Goal: Information Seeking & Learning: Understand process/instructions

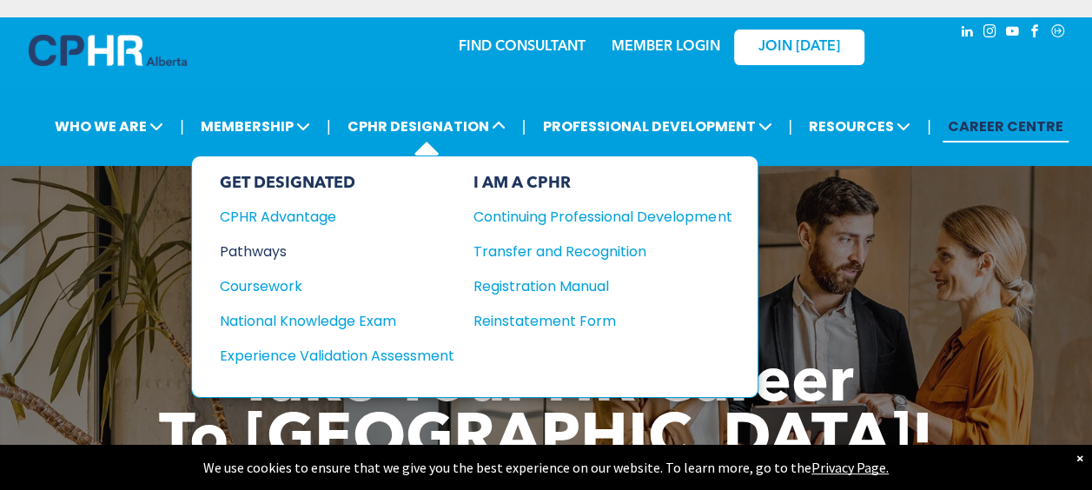
click at [264, 242] on div "Pathways" at bounding box center [325, 252] width 211 height 22
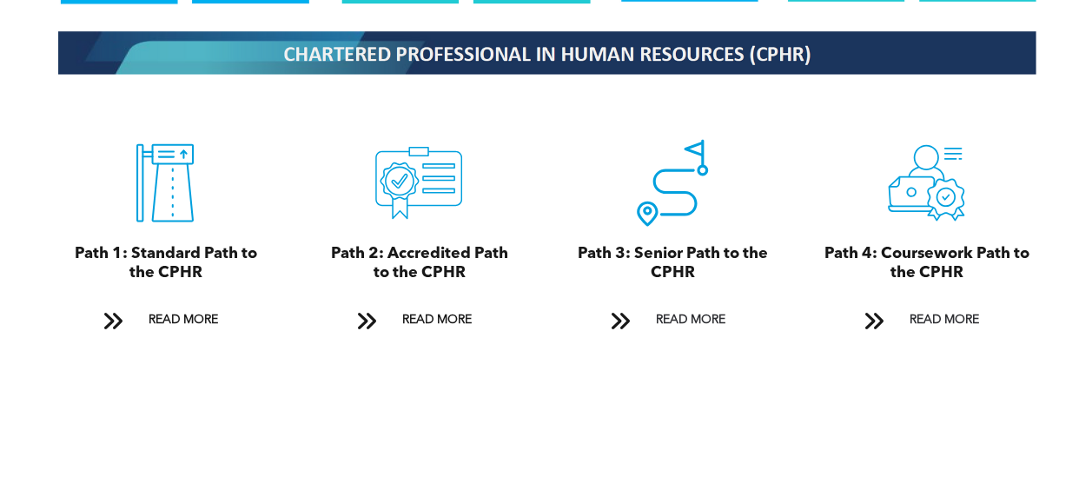
scroll to position [1882, 0]
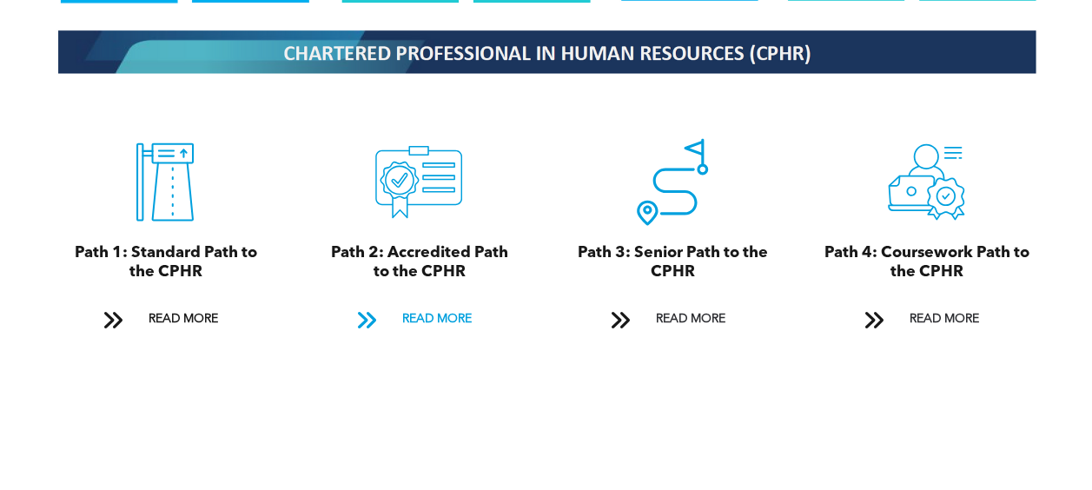
click at [424, 303] on span "READ MORE" at bounding box center [436, 319] width 82 height 32
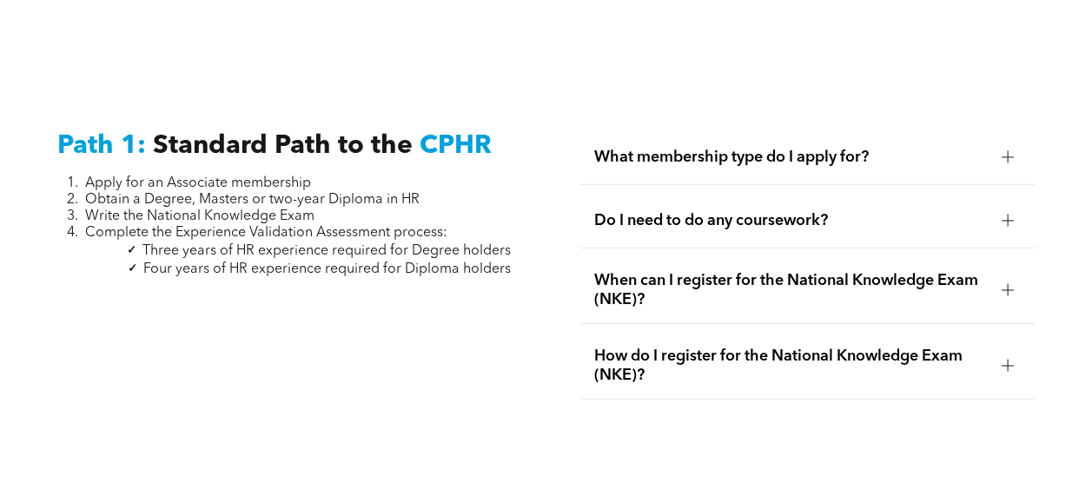
scroll to position [2257, 0]
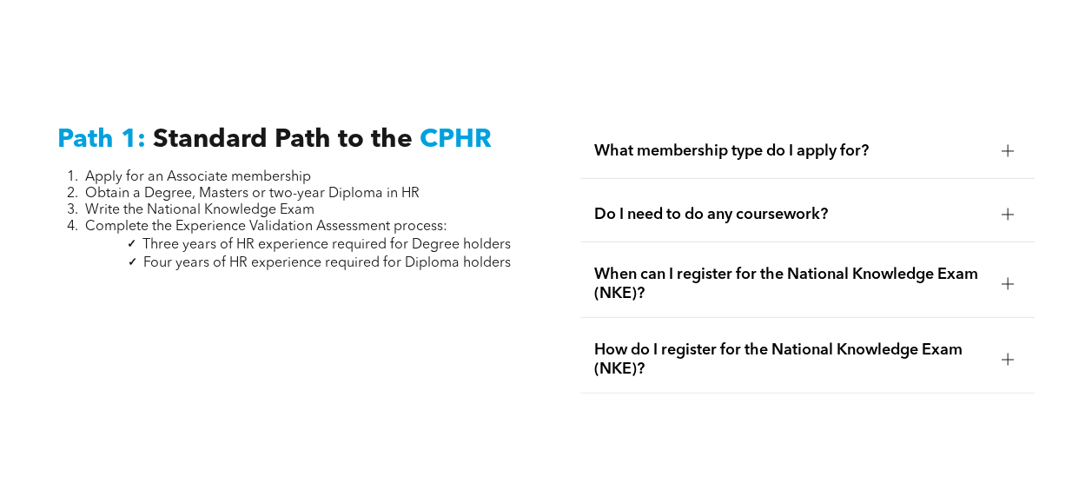
click at [841, 265] on span "When can I register for the National Knowledge Exam (NKE)?" at bounding box center [790, 284] width 393 height 38
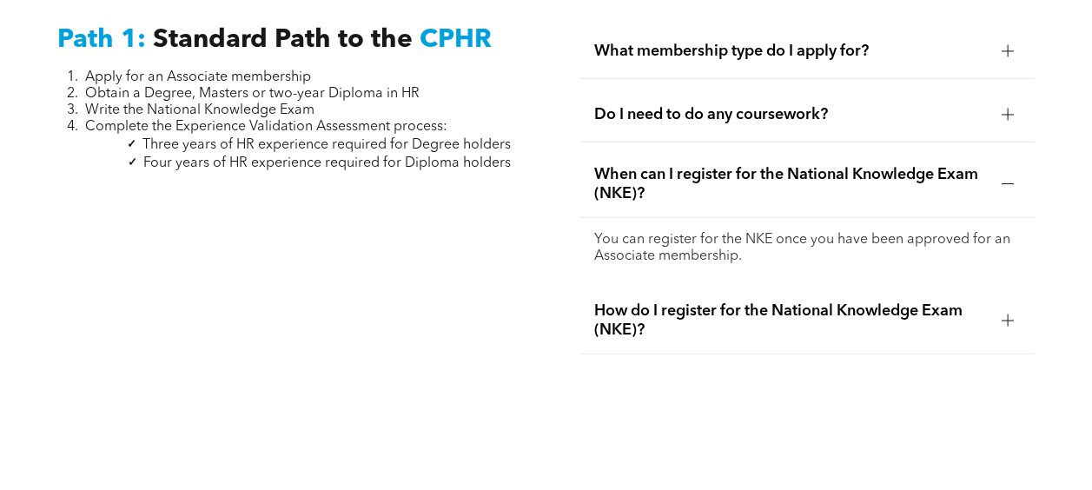
scroll to position [2360, 0]
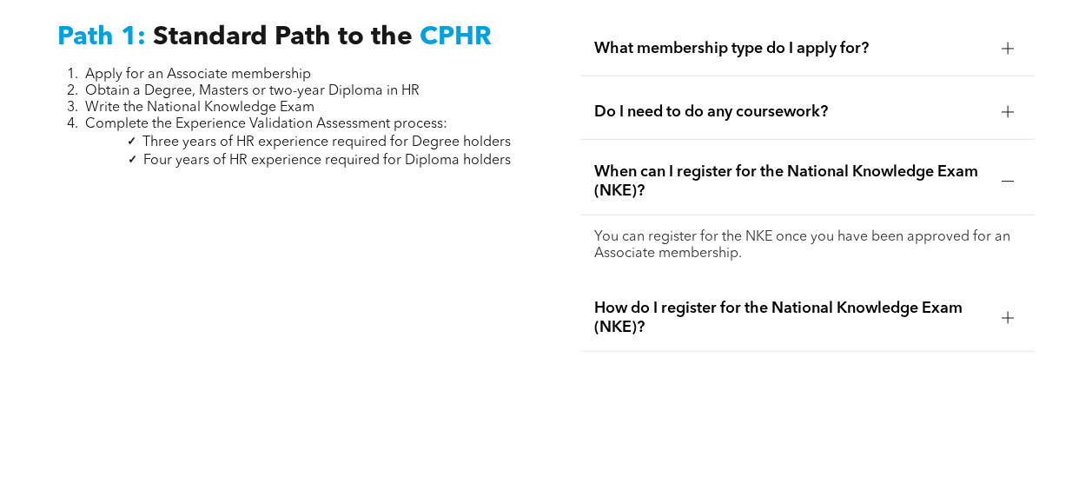
click at [1009, 312] on div at bounding box center [1007, 318] width 12 height 12
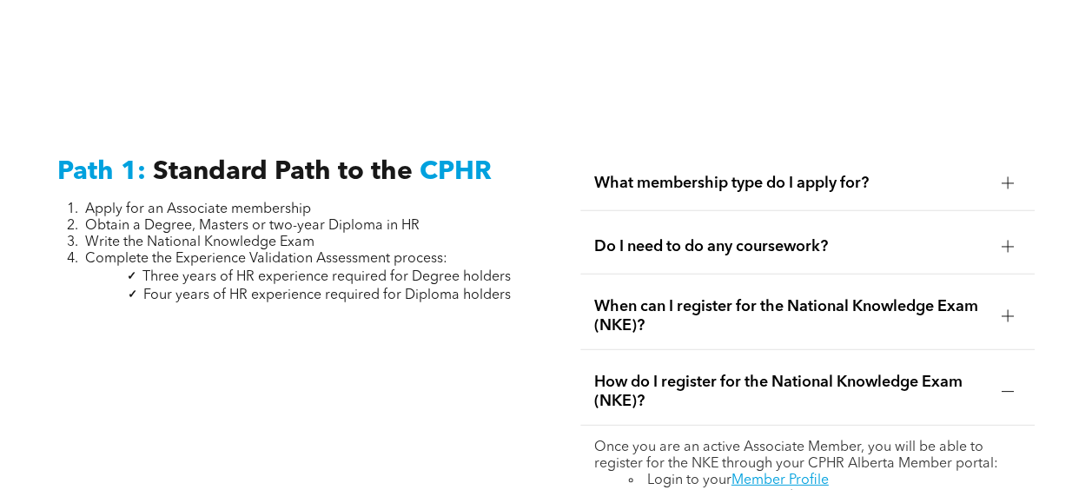
scroll to position [2224, 0]
click at [843, 221] on div "Do I need to do any coursework?" at bounding box center [807, 248] width 454 height 55
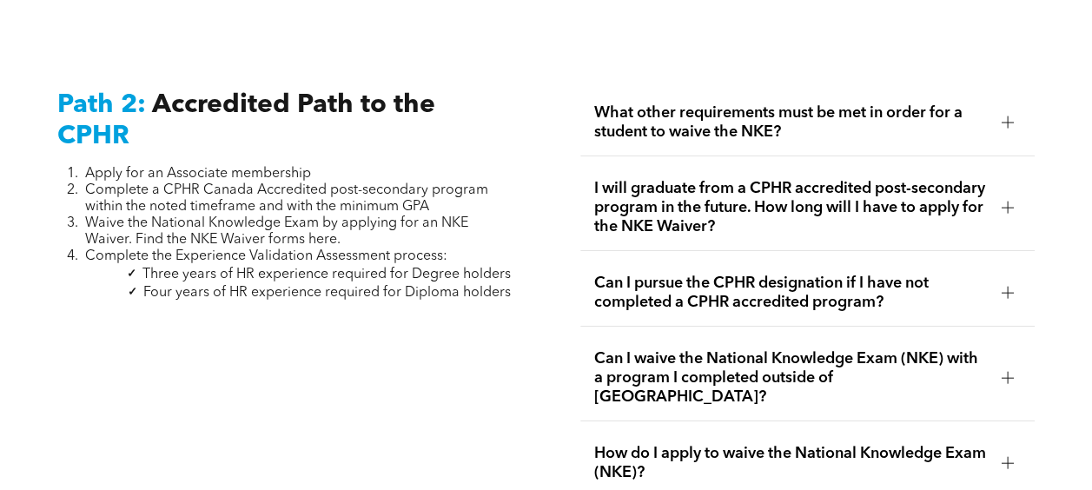
scroll to position [2797, 0]
click at [880, 111] on span "What other requirements must be met in order for a student to waive the NKE?" at bounding box center [790, 123] width 393 height 38
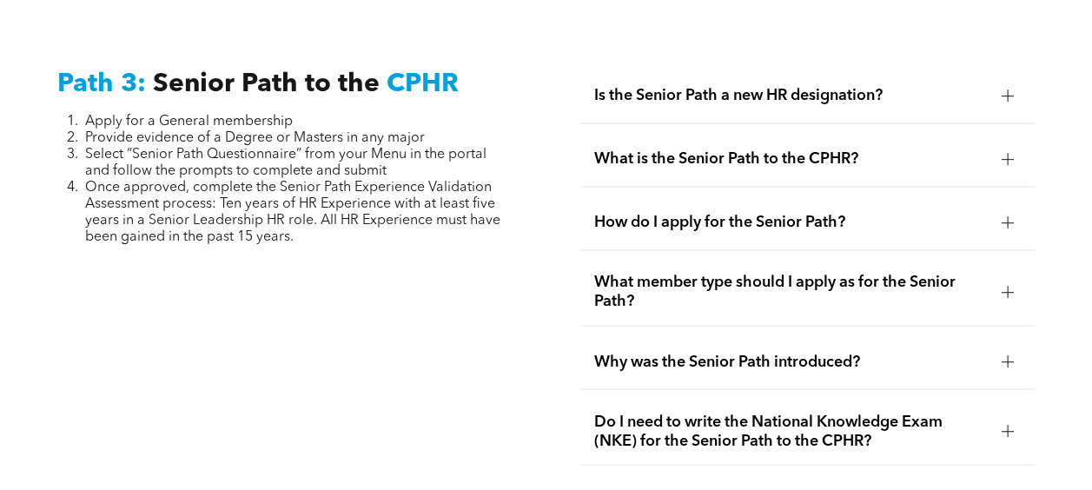
scroll to position [4591, 0]
click at [810, 87] on span "Is the Senior Path a new HR designation?" at bounding box center [790, 96] width 393 height 19
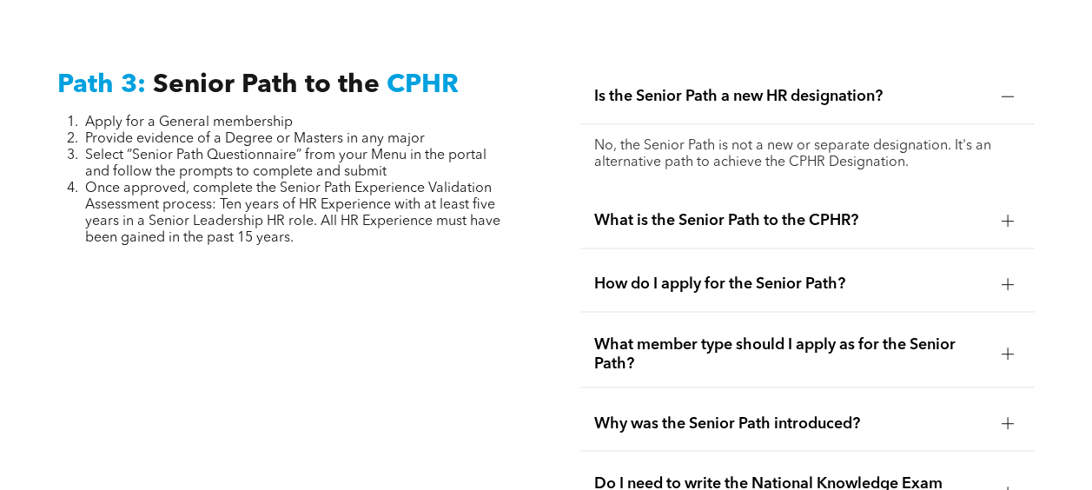
click at [882, 211] on span "What is the Senior Path to the CPHR?" at bounding box center [790, 220] width 393 height 19
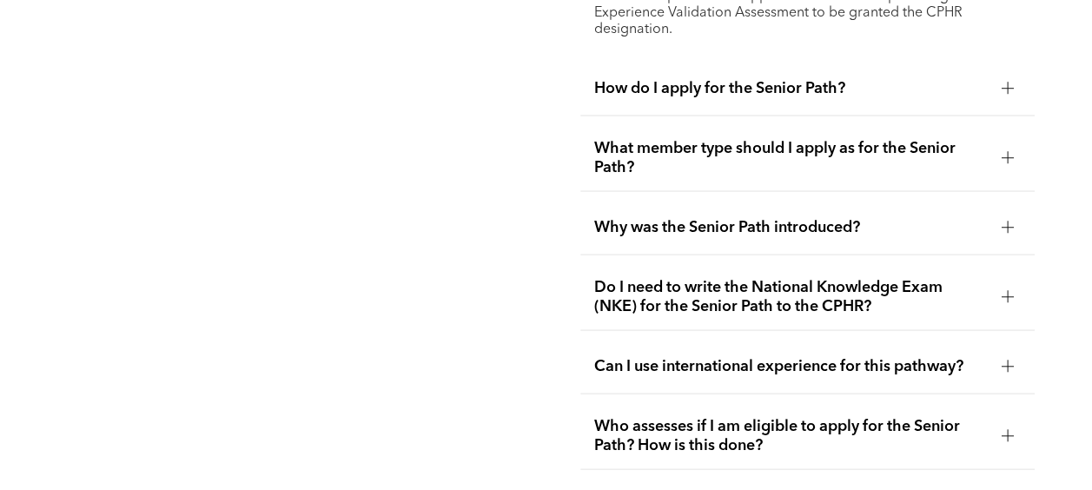
scroll to position [4862, 0]
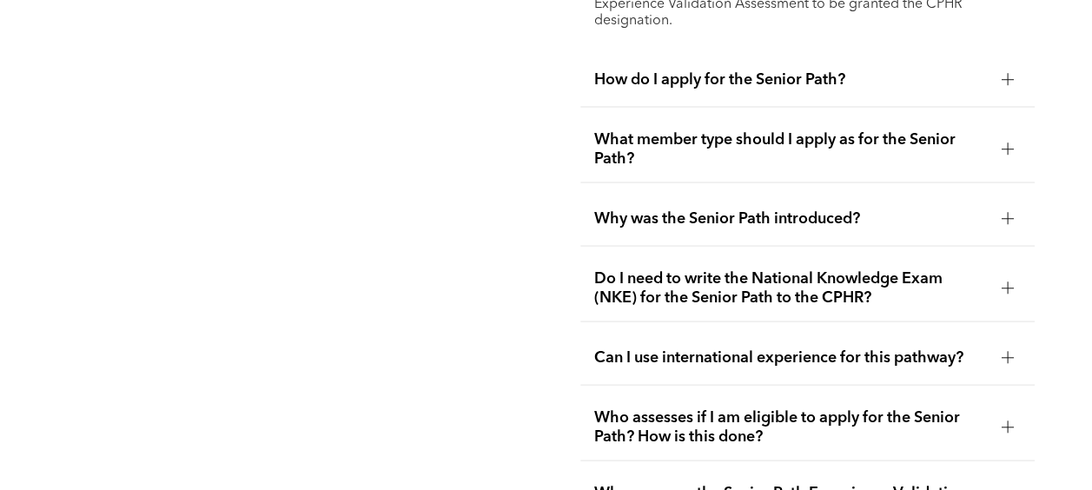
click at [916, 274] on span "Do I need to write the National Knowledge Exam (NKE) for the Senior Path to the…" at bounding box center [790, 287] width 393 height 38
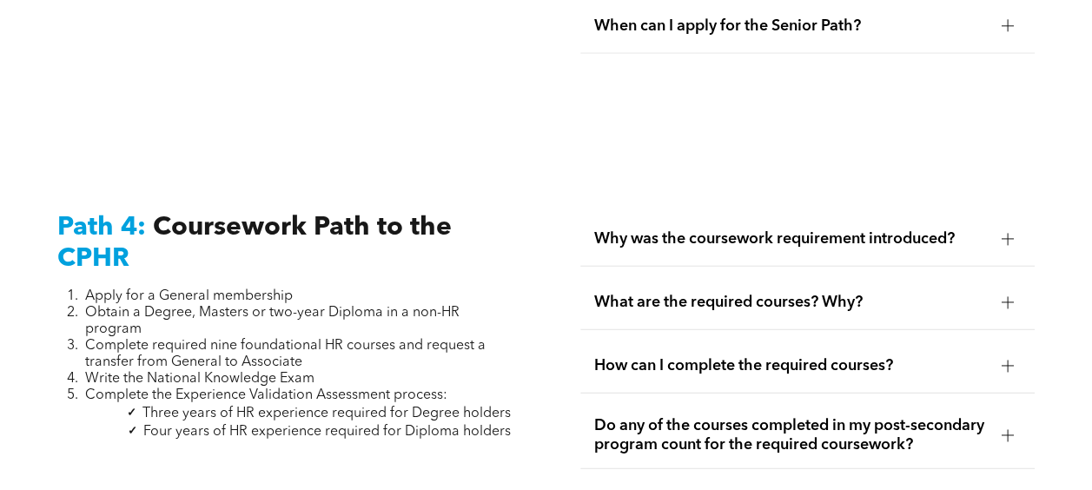
scroll to position [5376, 0]
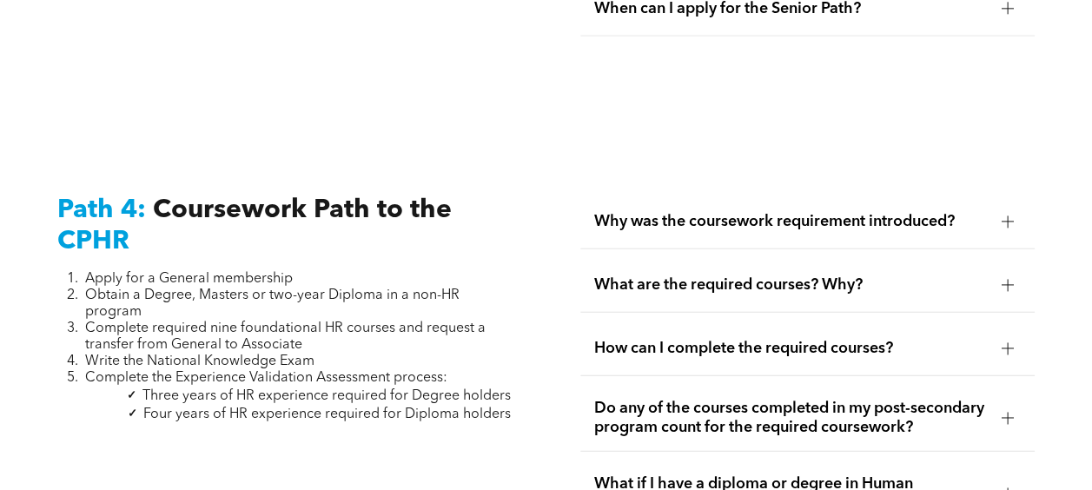
click at [896, 212] on span "Why was the coursework requirement introduced?" at bounding box center [790, 221] width 393 height 19
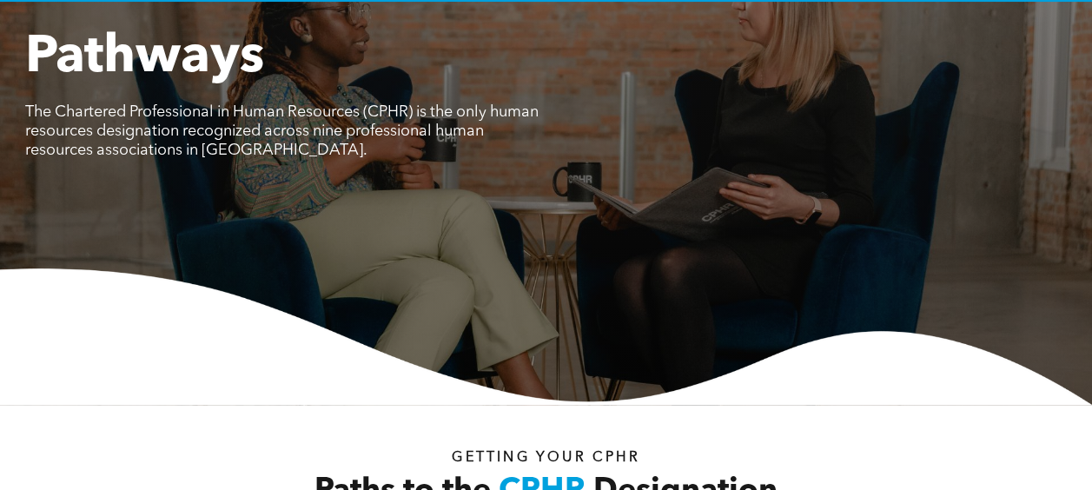
scroll to position [0, 0]
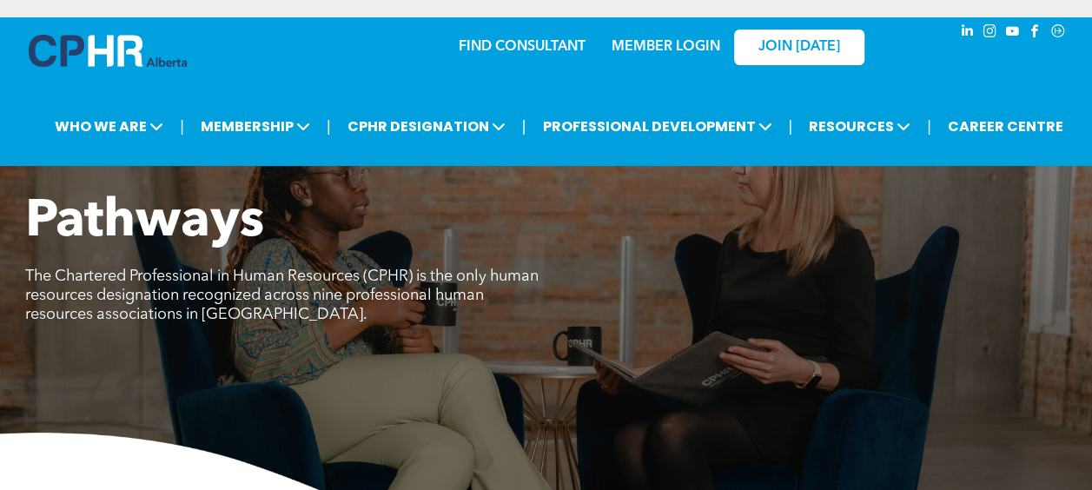
click at [655, 40] on link "MEMBER LOGIN" at bounding box center [665, 47] width 109 height 14
